Goal: Find specific page/section: Find specific page/section

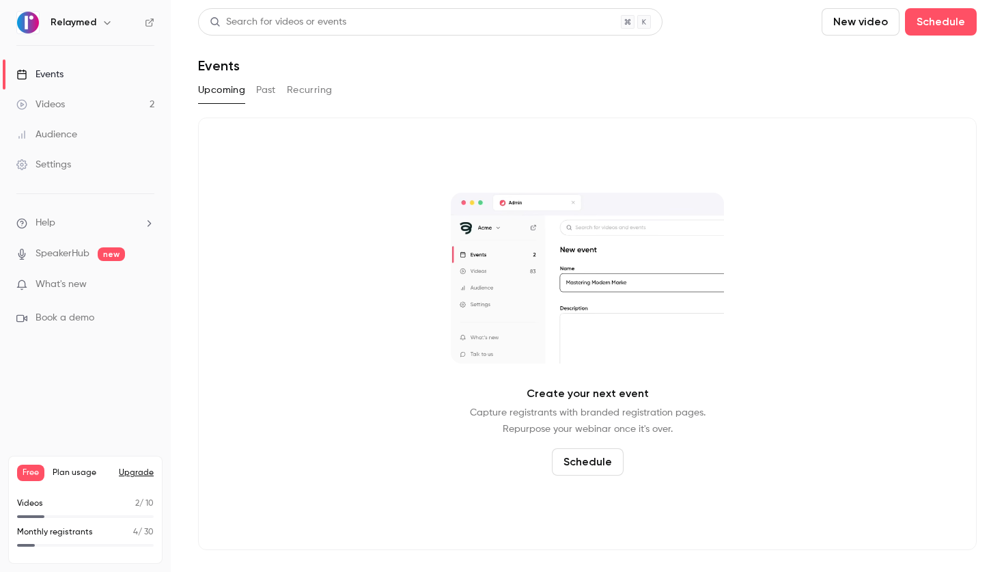
click at [85, 142] on link "Audience" at bounding box center [85, 135] width 171 height 30
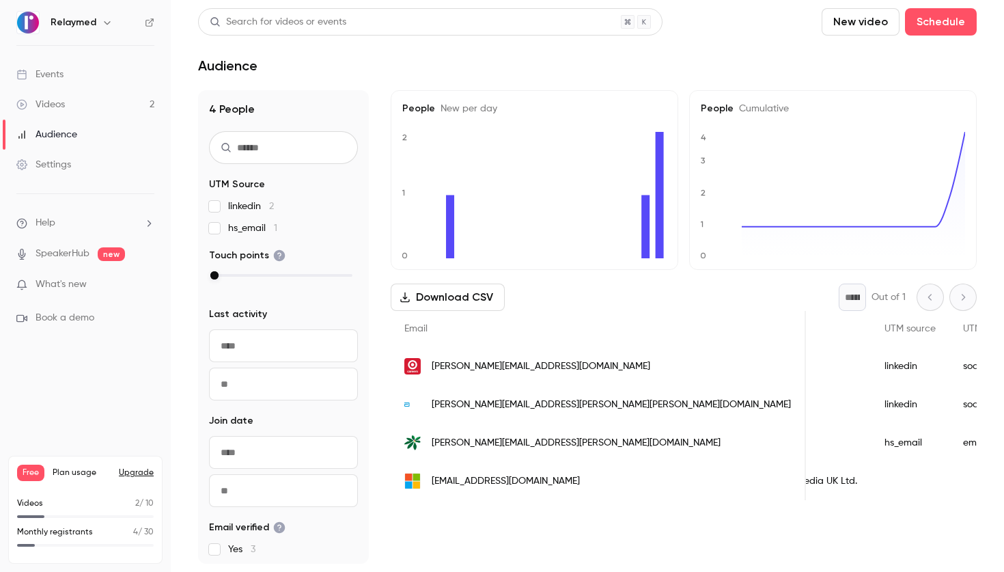
scroll to position [0, 576]
